Goal: Task Accomplishment & Management: Manage account settings

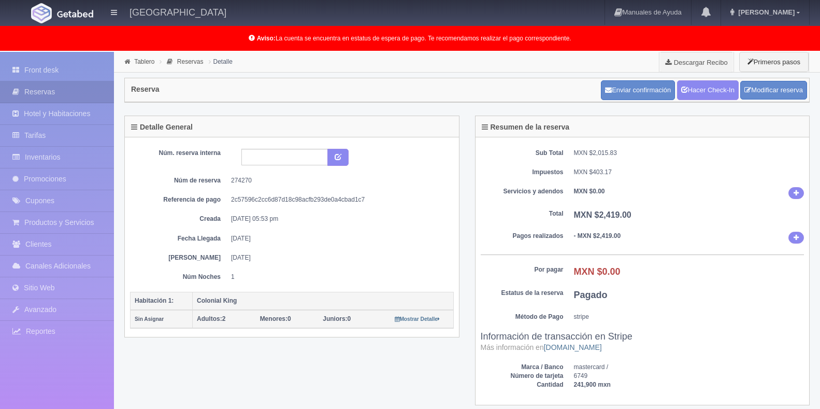
click at [62, 72] on link "Front desk" at bounding box center [57, 70] width 114 height 21
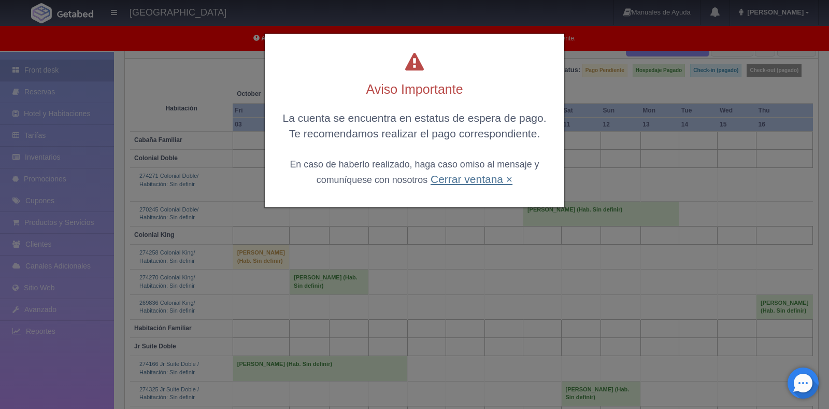
click at [459, 179] on link "Cerrar ventana ×" at bounding box center [471, 179] width 82 height 12
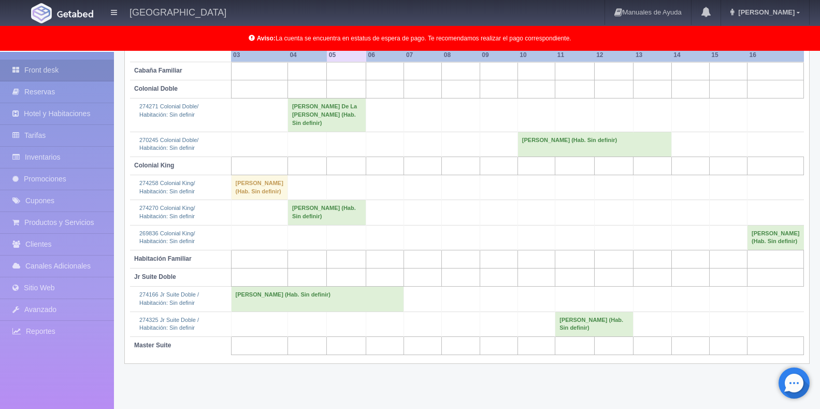
scroll to position [175, 0]
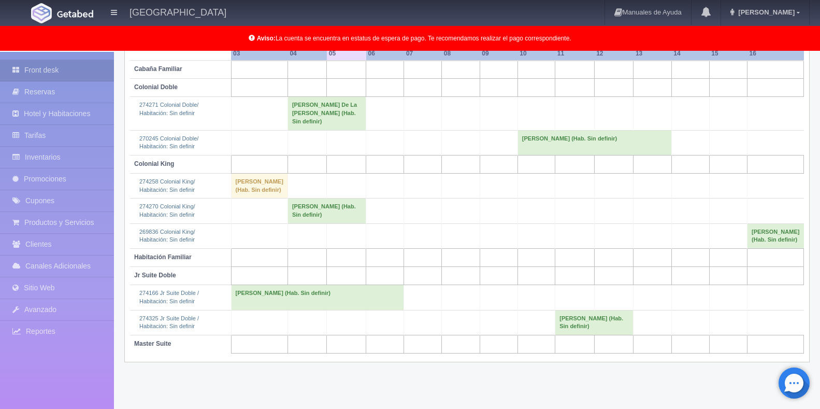
click at [587, 335] on td "[PERSON_NAME] (Hab. Sin definir)" at bounding box center [594, 322] width 78 height 25
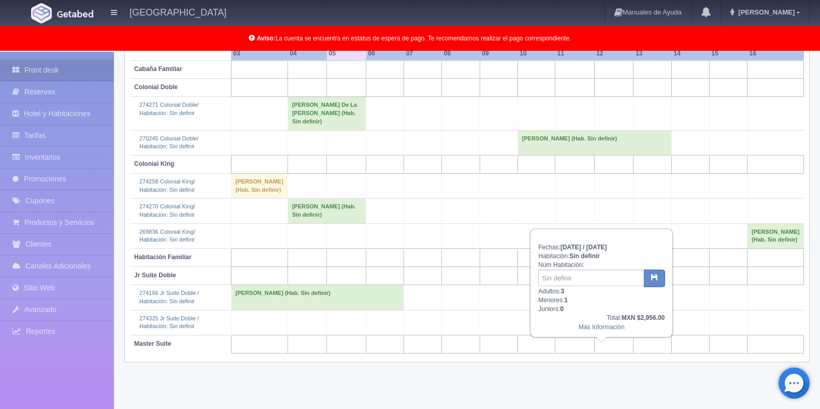
click at [598, 133] on td "[PERSON_NAME] (Hab. Sin definir)" at bounding box center [594, 142] width 154 height 25
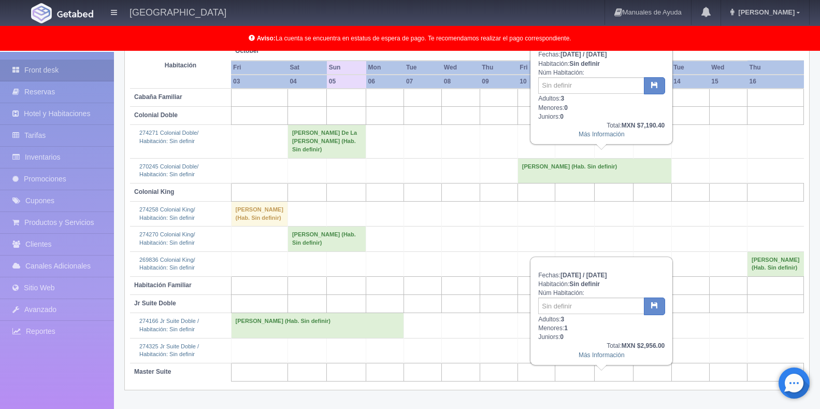
scroll to position [71, 0]
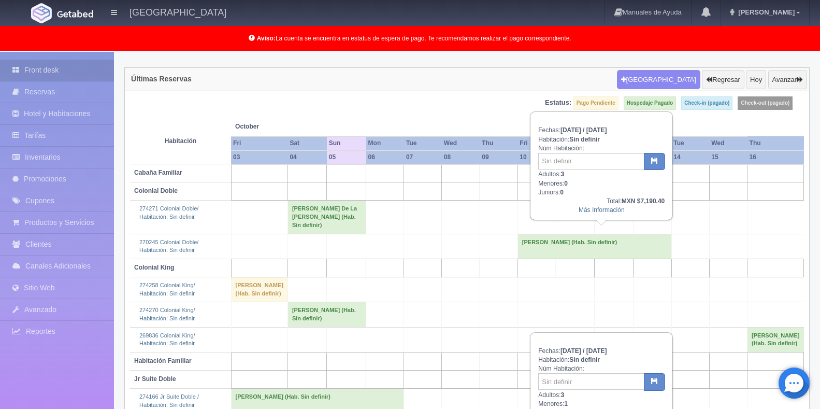
click at [591, 240] on td "[PERSON_NAME] (Hab. Sin definir)" at bounding box center [594, 246] width 154 height 25
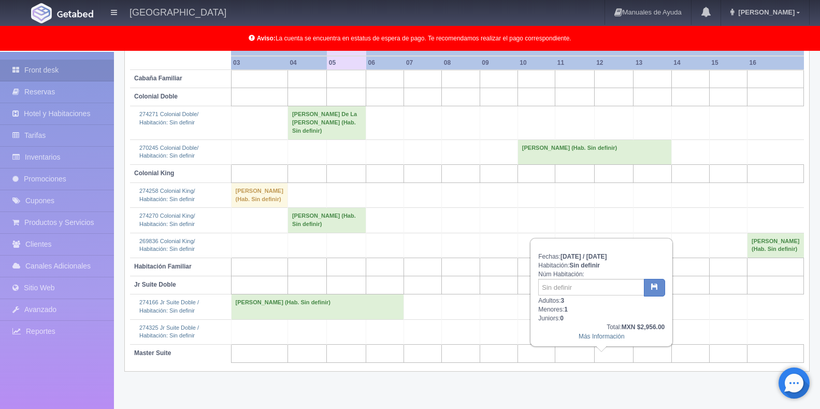
scroll to position [175, 0]
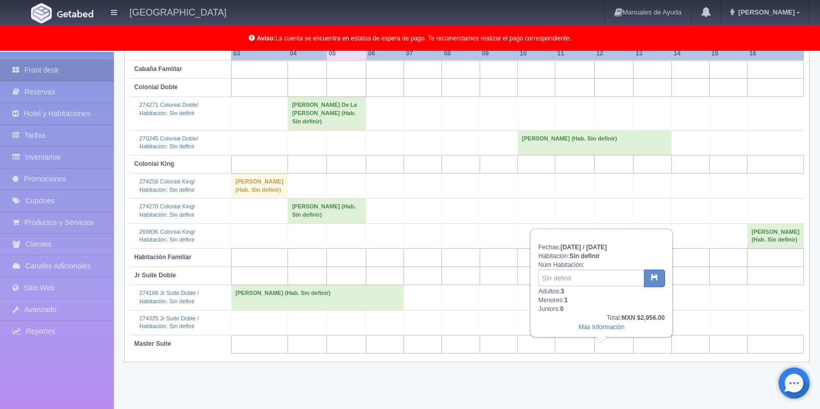
click at [592, 335] on td "[PERSON_NAME] (Hab. Sin definir)" at bounding box center [594, 322] width 78 height 25
